Goal: Information Seeking & Learning: Learn about a topic

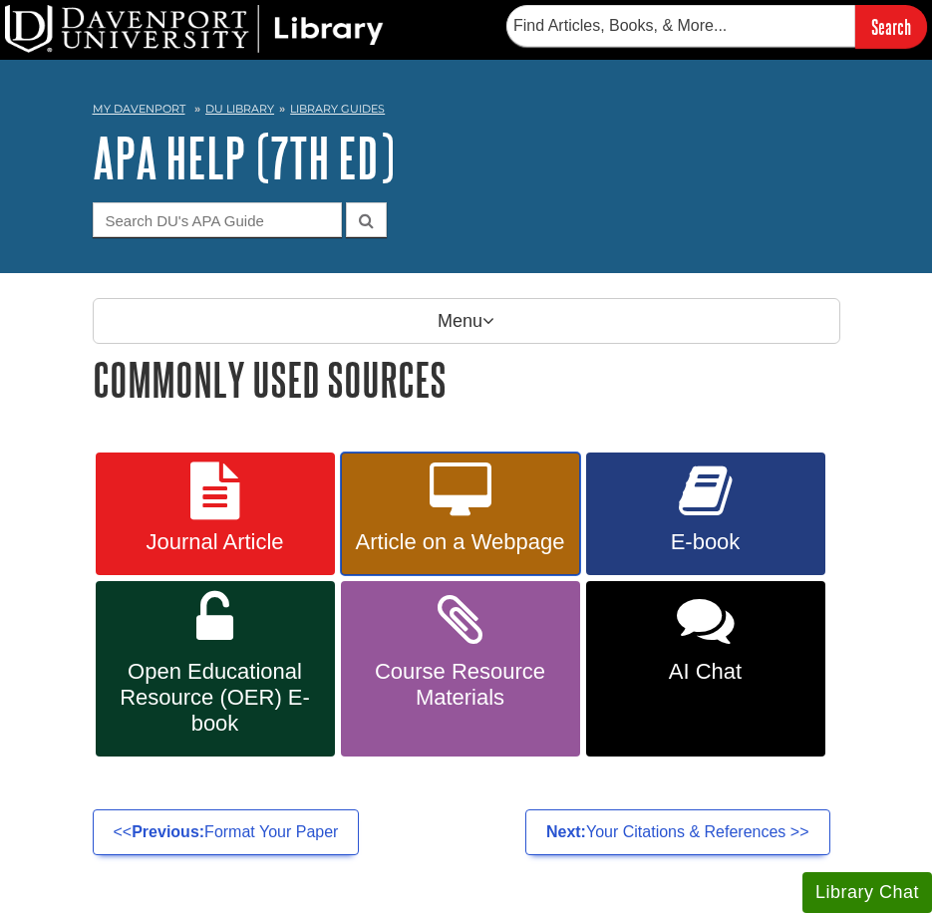
click at [476, 512] on icon at bounding box center [461, 492] width 62 height 58
